Goal: Information Seeking & Learning: Learn about a topic

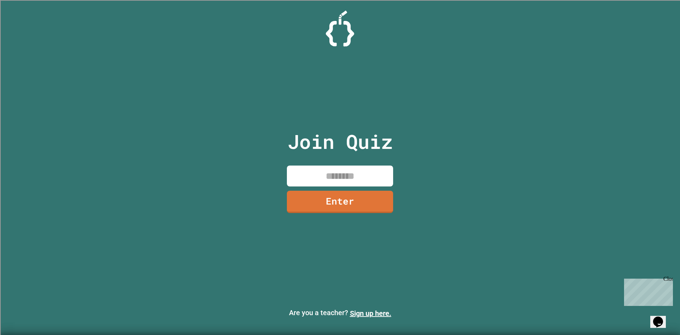
click at [353, 177] on input at bounding box center [340, 175] width 106 height 21
type input "********"
click at [315, 203] on link "Enter" at bounding box center [340, 200] width 107 height 23
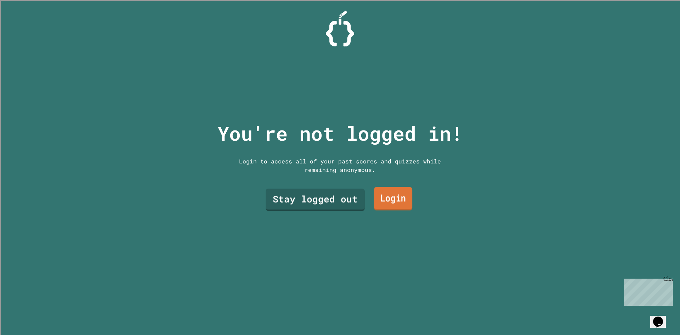
click at [385, 198] on link "Login" at bounding box center [393, 198] width 39 height 23
click at [289, 198] on link "Stay logged out" at bounding box center [315, 198] width 96 height 23
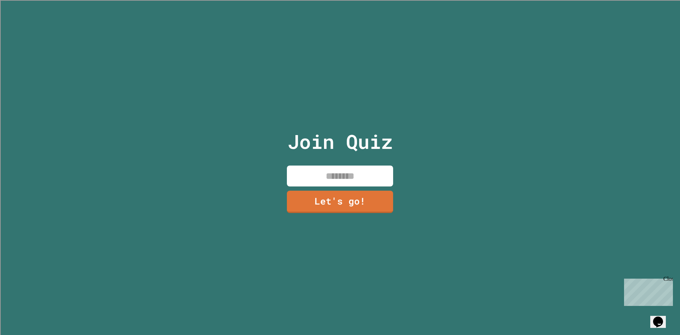
click at [310, 179] on input at bounding box center [340, 175] width 106 height 21
type input "****"
click at [337, 190] on link "Let's go!" at bounding box center [339, 200] width 105 height 23
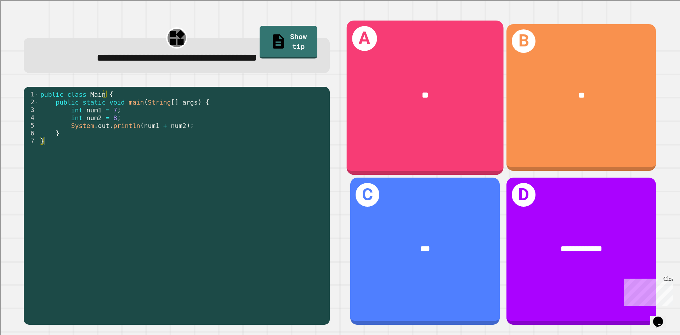
click at [472, 144] on div "A **" at bounding box center [425, 97] width 157 height 154
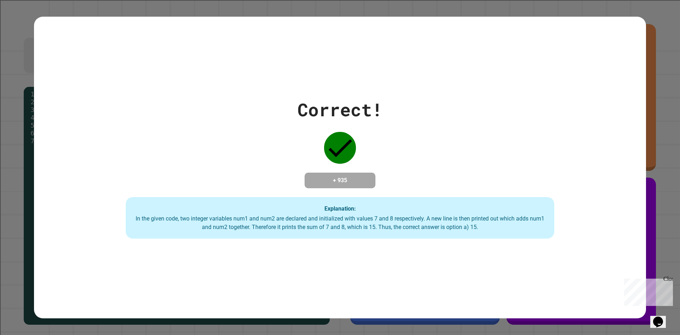
click at [664, 57] on div "Correct! + 935 Explanation: In the given code, two integer variables num1 and n…" at bounding box center [340, 167] width 680 height 335
click at [672, 277] on div "Close" at bounding box center [668, 280] width 9 height 9
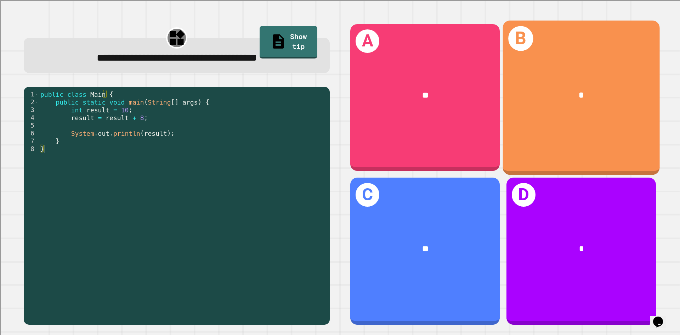
click at [553, 111] on div "*" at bounding box center [581, 95] width 157 height 47
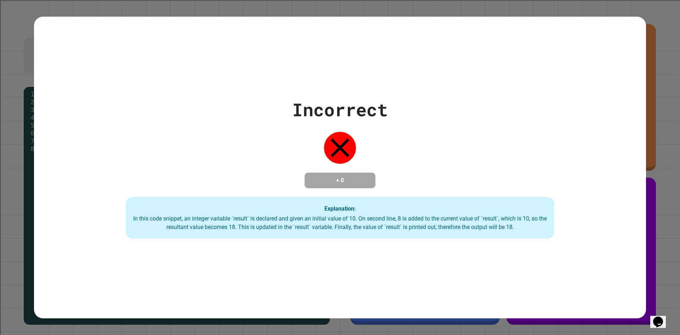
click at [456, 174] on div "Incorrect + 0 Explanation: In this code snippet, an integer variable `result` i…" at bounding box center [340, 167] width 612 height 142
click at [639, 67] on div "Incorrect + 0 Explanation: In this code snippet, an integer variable `result` i…" at bounding box center [340, 167] width 612 height 301
click at [648, 125] on div "Incorrect + 0 Explanation: In this code snippet, an integer variable `result` i…" at bounding box center [340, 167] width 680 height 335
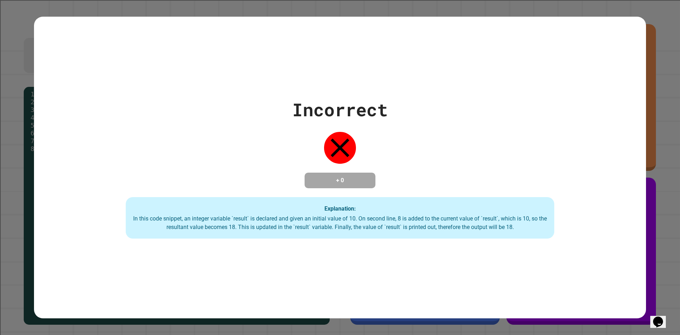
click at [648, 125] on div "Incorrect + 0 Explanation: In this code snippet, an integer variable `result` i…" at bounding box center [340, 167] width 680 height 335
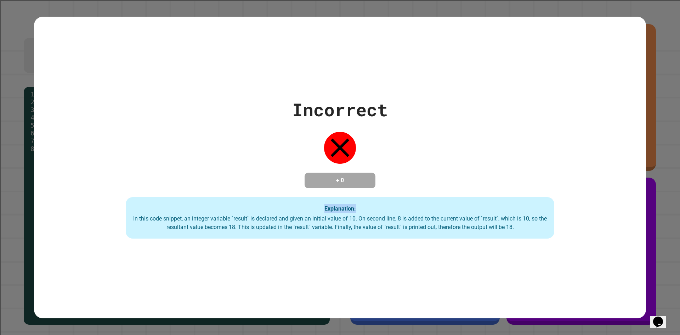
click at [648, 125] on div "Incorrect + 0 Explanation: In this code snippet, an integer variable `result` i…" at bounding box center [340, 167] width 680 height 335
click at [599, 68] on div "Incorrect + 0 Explanation: In this code snippet, an integer variable `result` i…" at bounding box center [340, 167] width 612 height 301
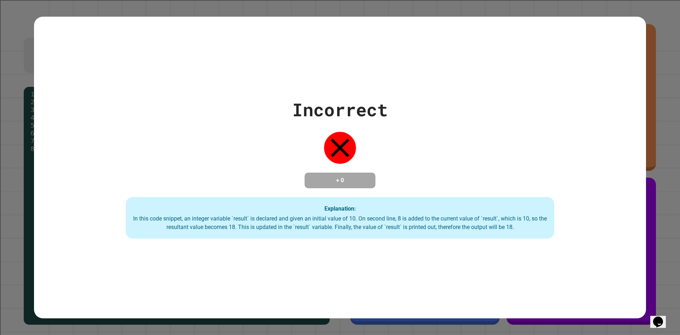
click at [626, 73] on div "Incorrect + 0 Explanation: In this code snippet, an integer variable `result` i…" at bounding box center [340, 167] width 612 height 301
click at [430, 285] on div "Incorrect + 0 Explanation: In this code snippet, an integer variable `result` i…" at bounding box center [340, 167] width 612 height 301
click at [650, 120] on div "Incorrect + 0 Explanation: In this code snippet, an integer variable `result` i…" at bounding box center [340, 167] width 680 height 335
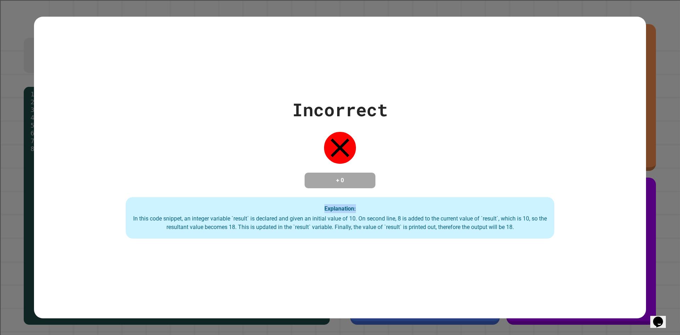
click at [650, 120] on div "Incorrect + 0 Explanation: In this code snippet, an integer variable `result` i…" at bounding box center [340, 167] width 680 height 335
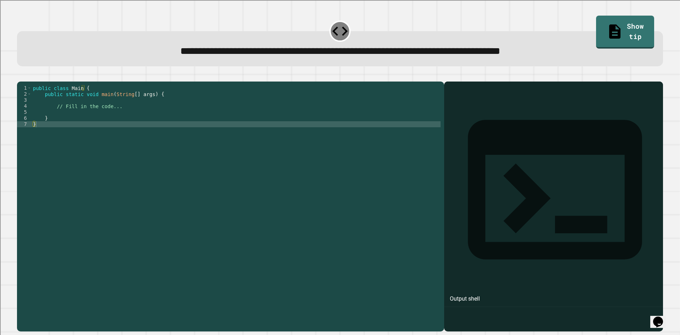
click at [160, 116] on div "public class Main { public static void main ( String [ ] args ) { // Fill in th…" at bounding box center [236, 199] width 409 height 229
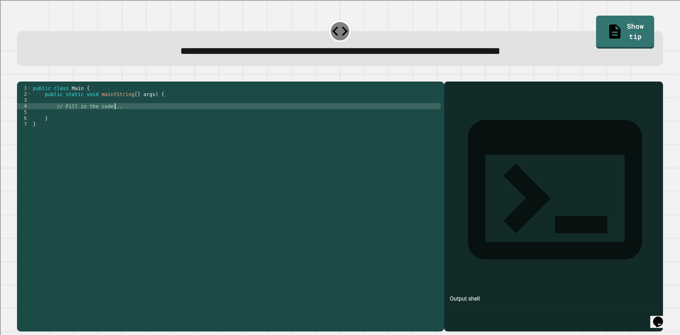
click at [99, 120] on div "public class Main { public static void main ( String [ ] args ) { // Fill in th…" at bounding box center [236, 199] width 409 height 229
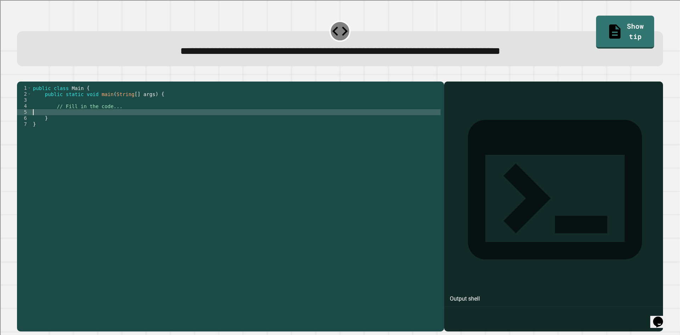
click at [83, 124] on div "public class Main { public static void main ( String [ ] args ) { // Fill in th…" at bounding box center [236, 199] width 409 height 229
click at [616, 32] on link "Show tip" at bounding box center [625, 32] width 58 height 33
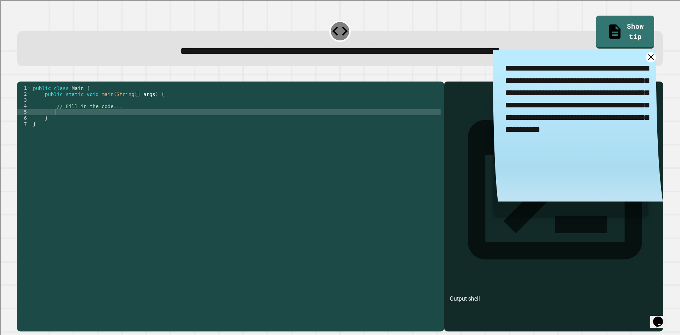
click at [73, 127] on div "public class Main { public static void main ( String [ ] args ) { // Fill in th…" at bounding box center [236, 199] width 409 height 229
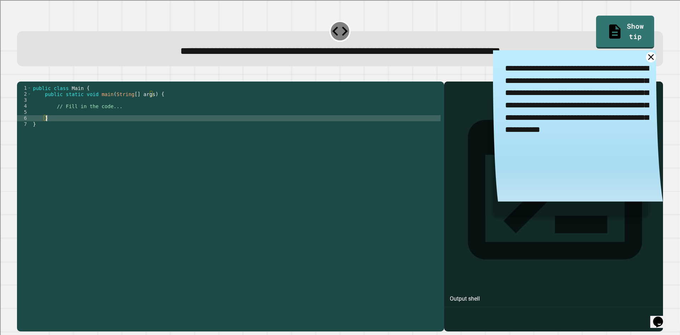
click at [74, 124] on div "public class Main { public static void main ( String [ ] args ) { // Fill in th…" at bounding box center [236, 199] width 409 height 229
click at [36, 81] on div at bounding box center [340, 77] width 646 height 9
click at [21, 76] on icon "button" at bounding box center [21, 76] width 0 height 0
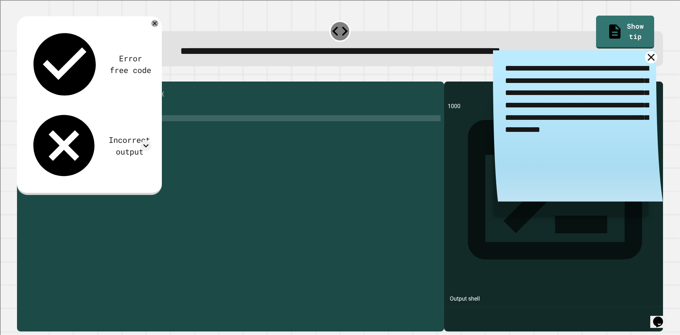
click at [645, 61] on icon at bounding box center [651, 57] width 12 height 12
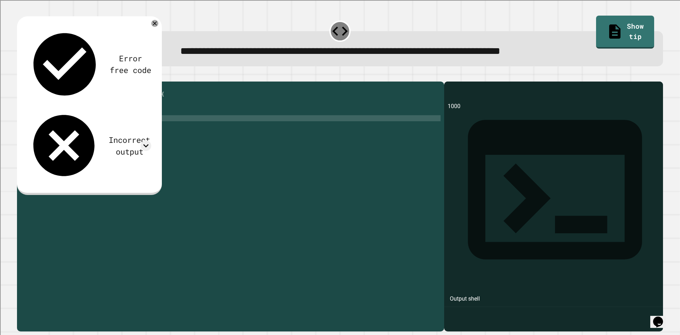
scroll to position [0, 1]
click at [102, 125] on div "public class Main { public static void main ( String [ ] args ) { // Fill in th…" at bounding box center [236, 199] width 409 height 229
click at [118, 130] on div "public class Main { public static void main ( String [ ] args ) { // Fill in th…" at bounding box center [236, 199] width 409 height 229
click at [121, 131] on div "public class Main { public static void main ( String [ ] args ) { // Fill in th…" at bounding box center [236, 199] width 409 height 229
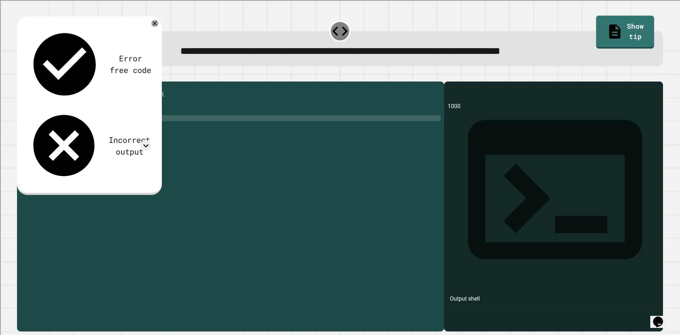
type textarea "**********"
click at [21, 76] on icon "button" at bounding box center [21, 76] width 0 height 0
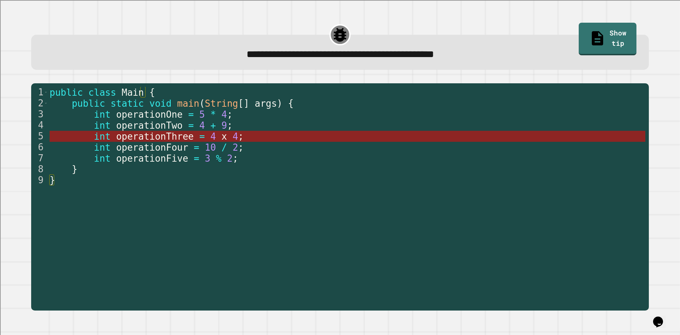
click at [221, 137] on span "x" at bounding box center [224, 136] width 6 height 11
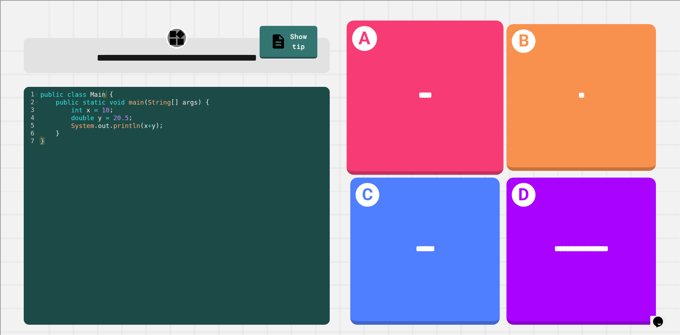
click at [403, 124] on div "A ****" at bounding box center [425, 97] width 157 height 154
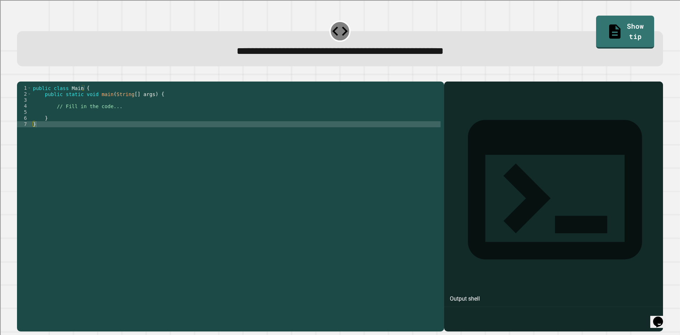
click at [112, 127] on div "public class Main { public static void main ( String [ ] args ) { // Fill in th…" at bounding box center [236, 199] width 409 height 229
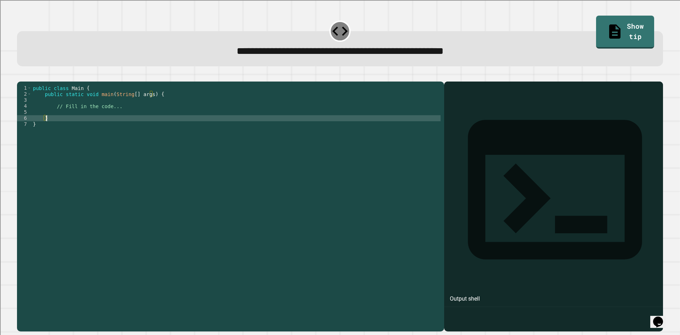
click at [111, 120] on div "public class Main { public static void main ( String [ ] args ) { // Fill in th…" at bounding box center [236, 199] width 409 height 229
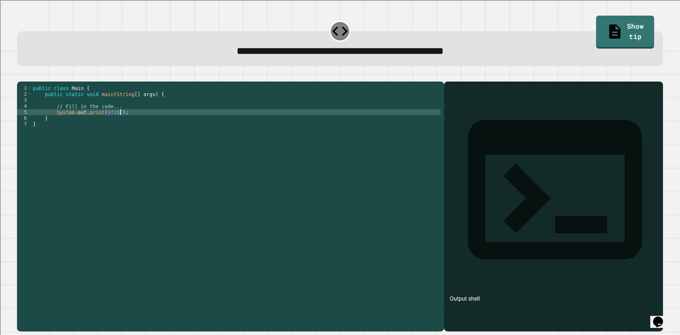
type textarea "**********"
click at [21, 76] on icon "button" at bounding box center [21, 76] width 0 height 0
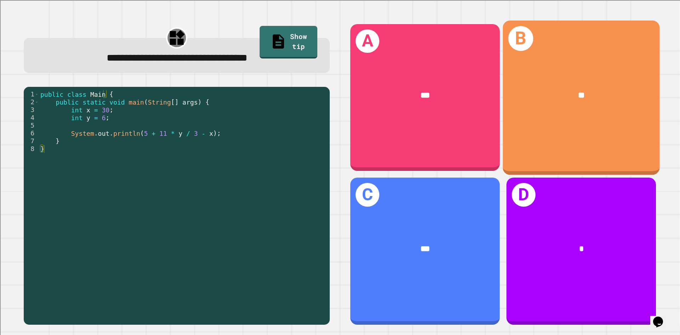
click at [531, 135] on div "B **" at bounding box center [581, 97] width 157 height 154
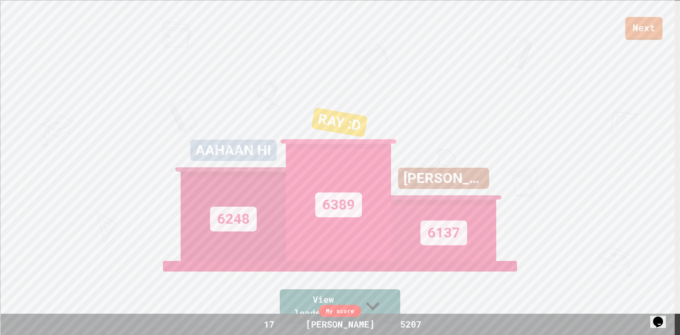
click at [650, 27] on link "Next" at bounding box center [644, 28] width 37 height 23
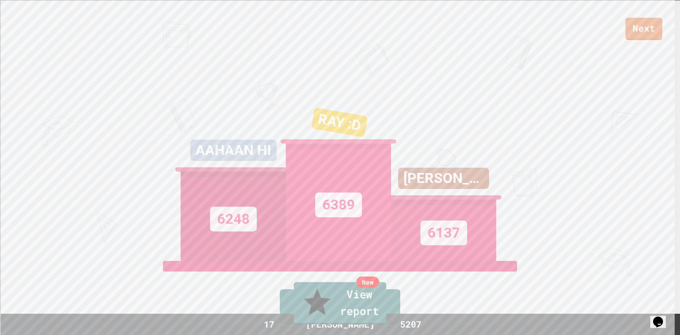
click at [360, 320] on link "New View report" at bounding box center [340, 303] width 92 height 43
